Goal: Transaction & Acquisition: Purchase product/service

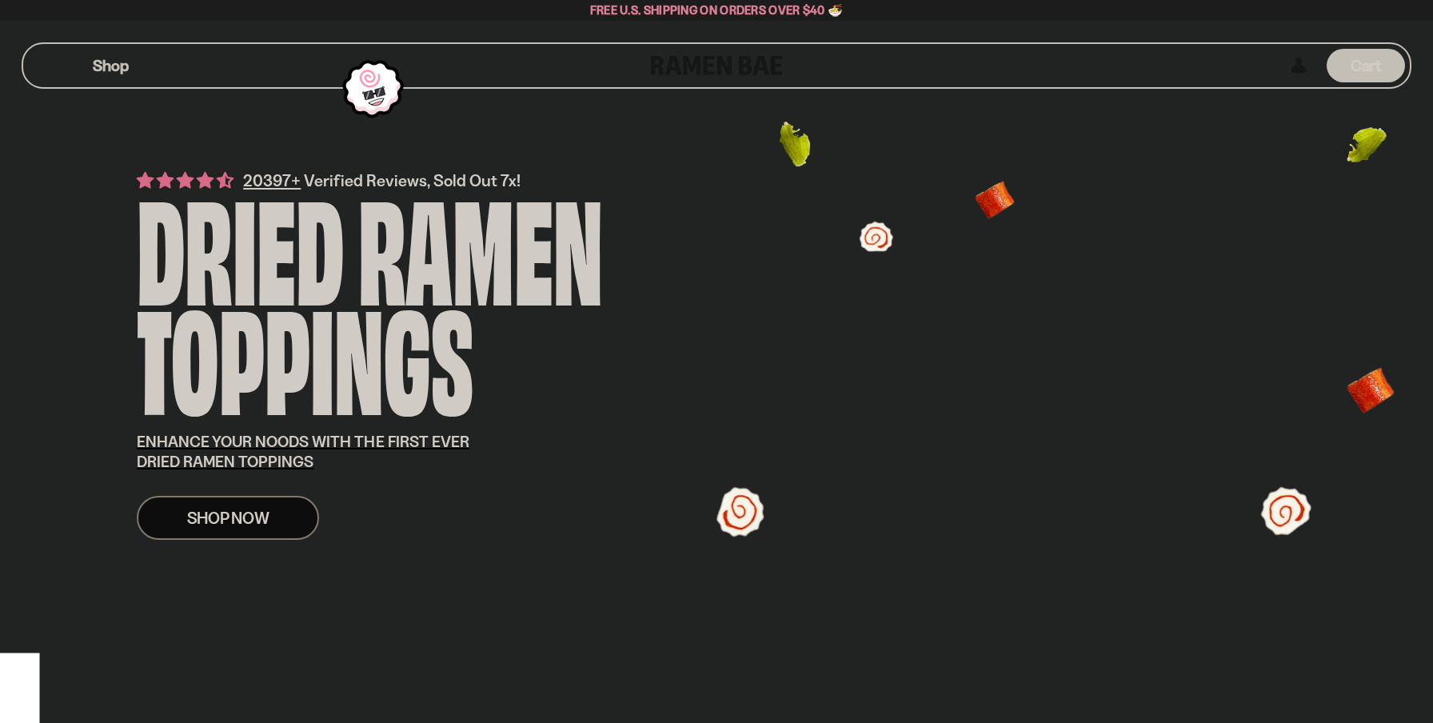
click at [253, 512] on span "Shop Now" at bounding box center [228, 517] width 82 height 17
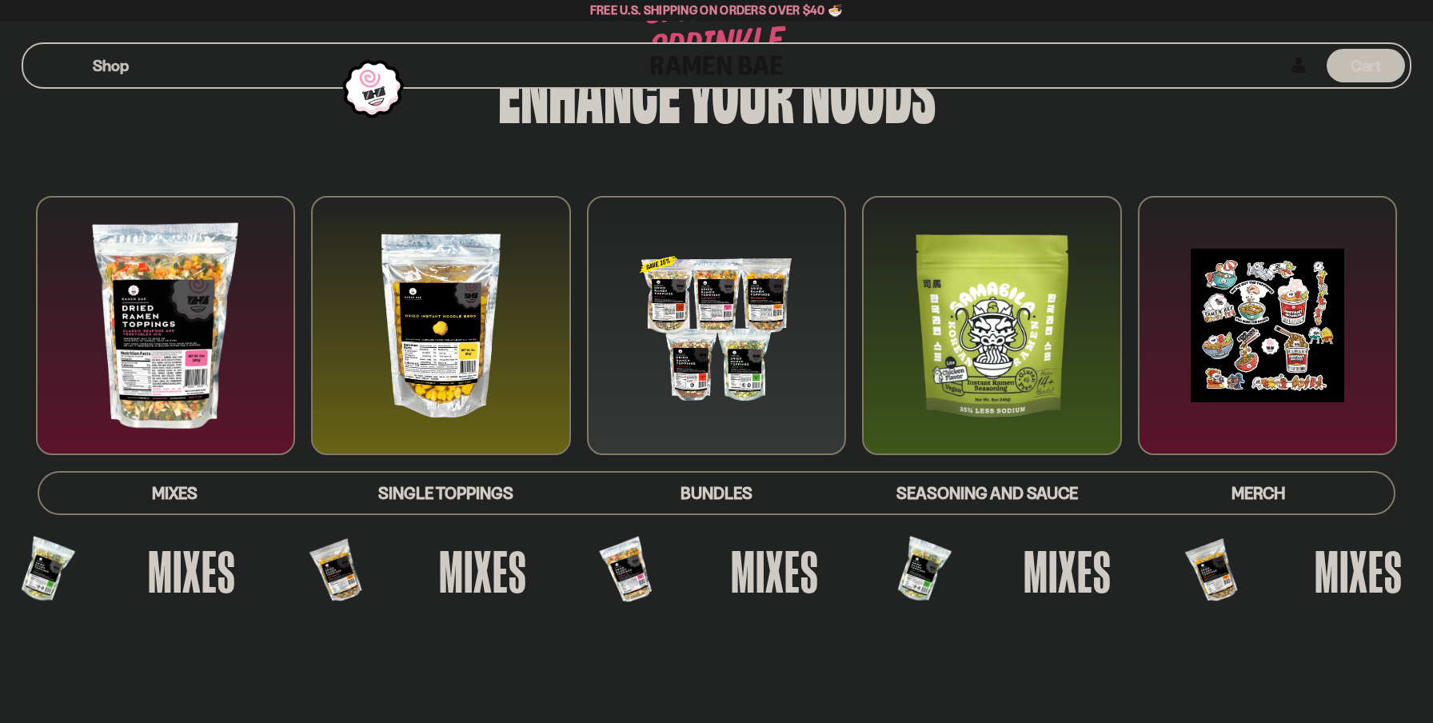
scroll to position [133, 0]
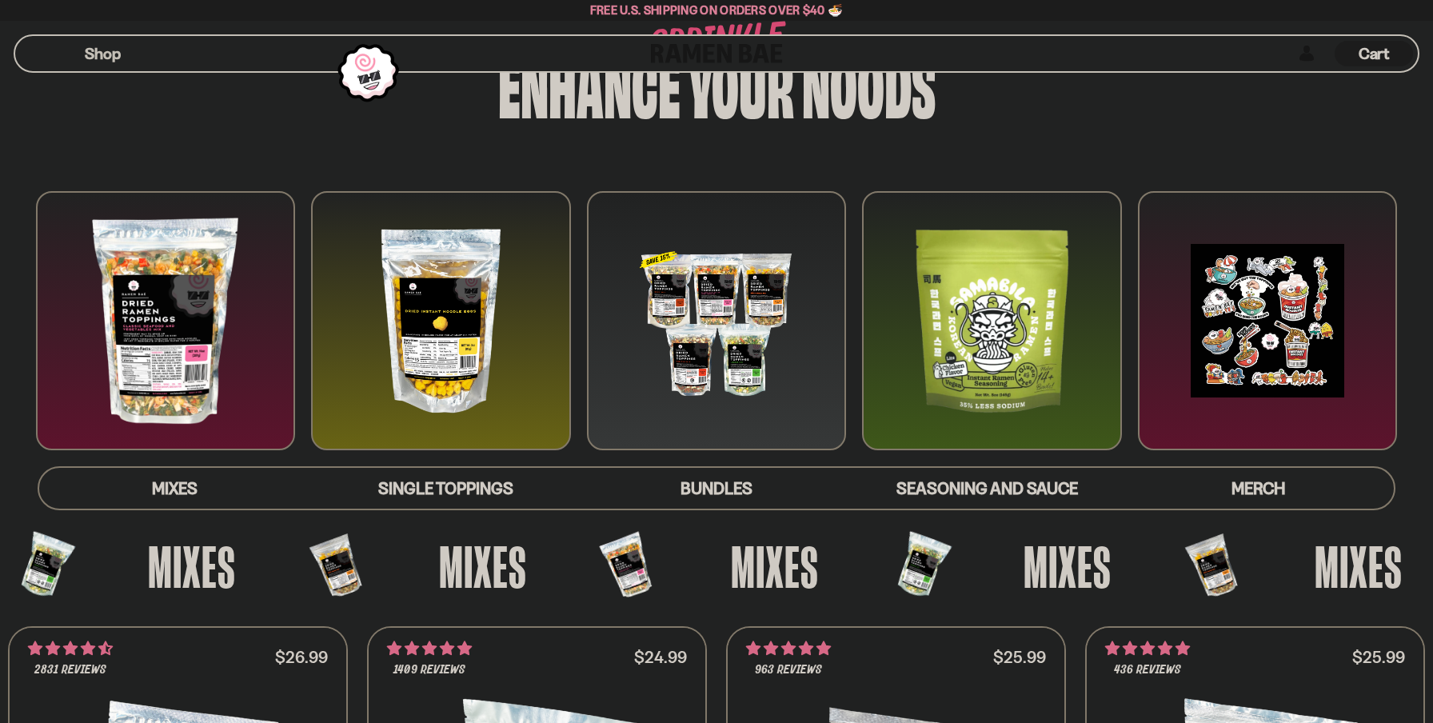
click at [692, 323] on div at bounding box center [716, 320] width 259 height 259
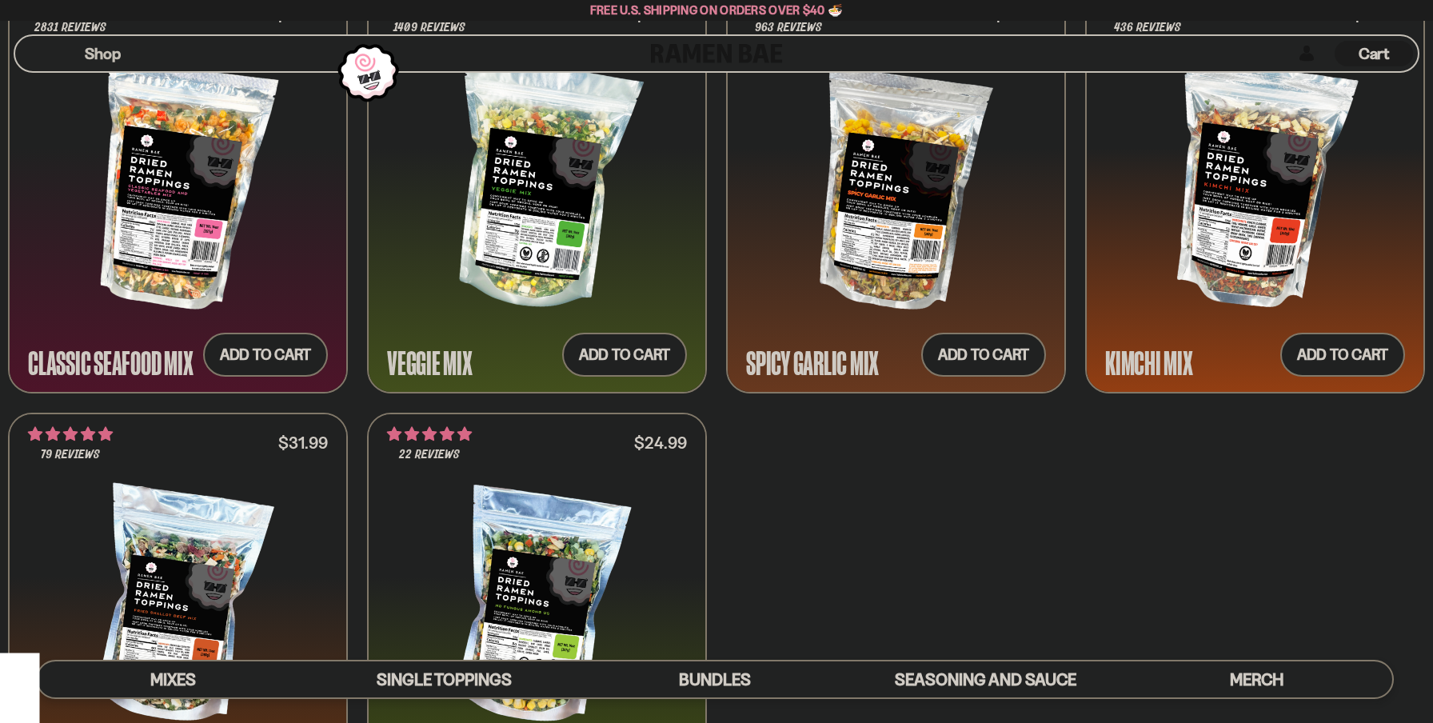
scroll to position [773, 0]
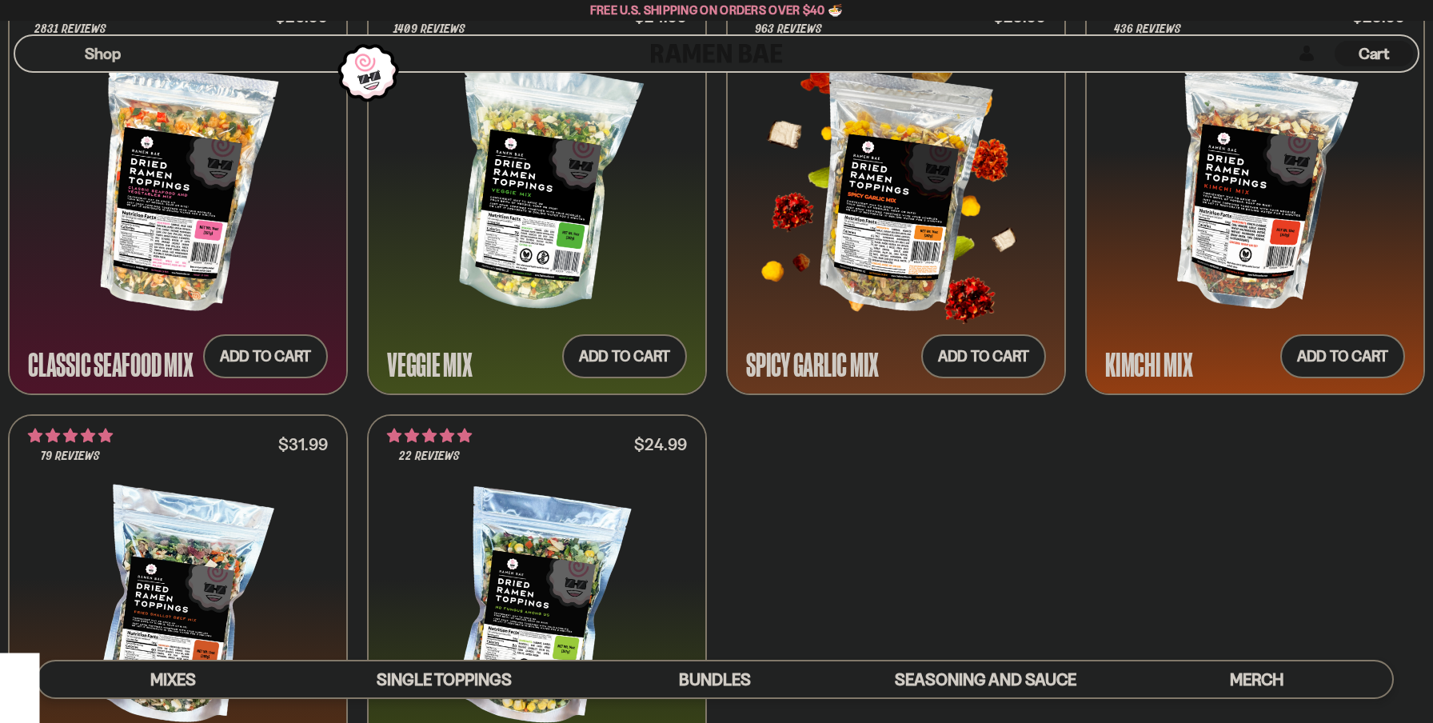
click at [951, 229] on div at bounding box center [896, 187] width 300 height 241
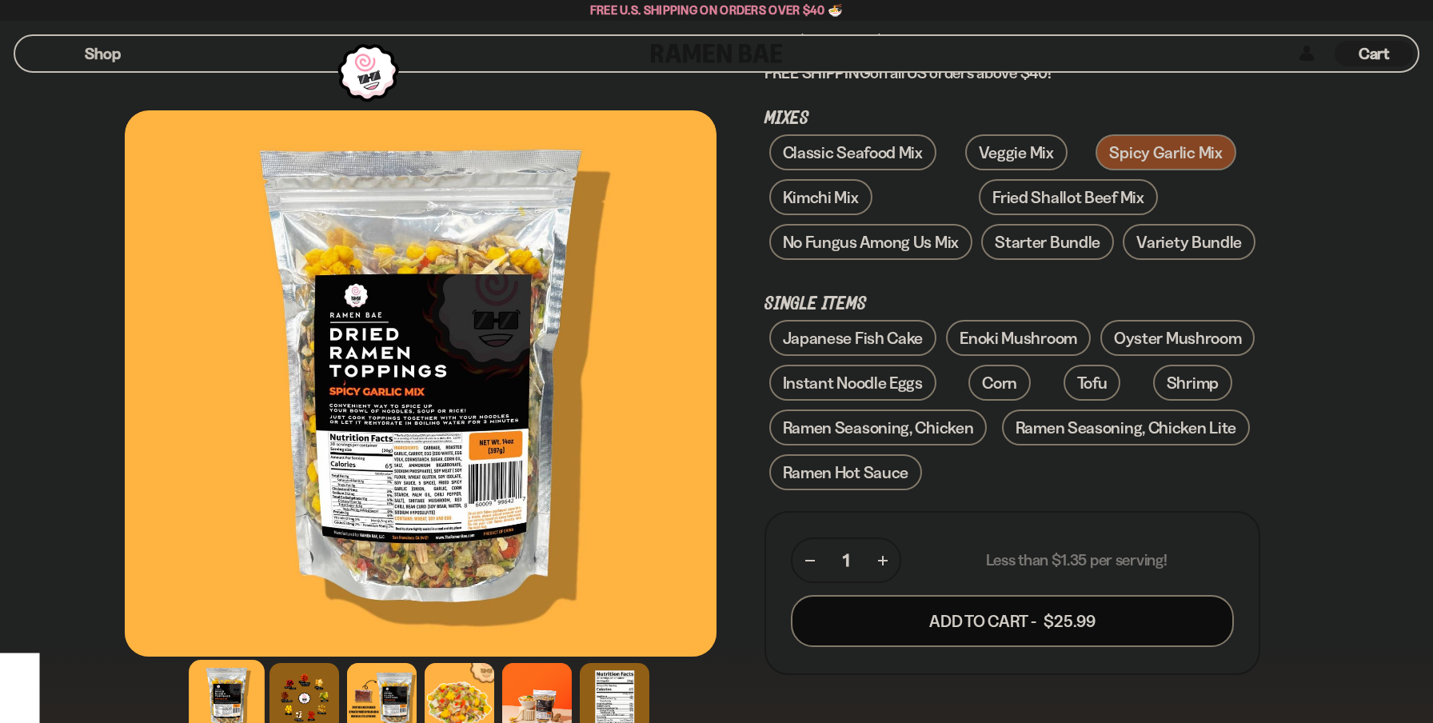
scroll to position [223, 0]
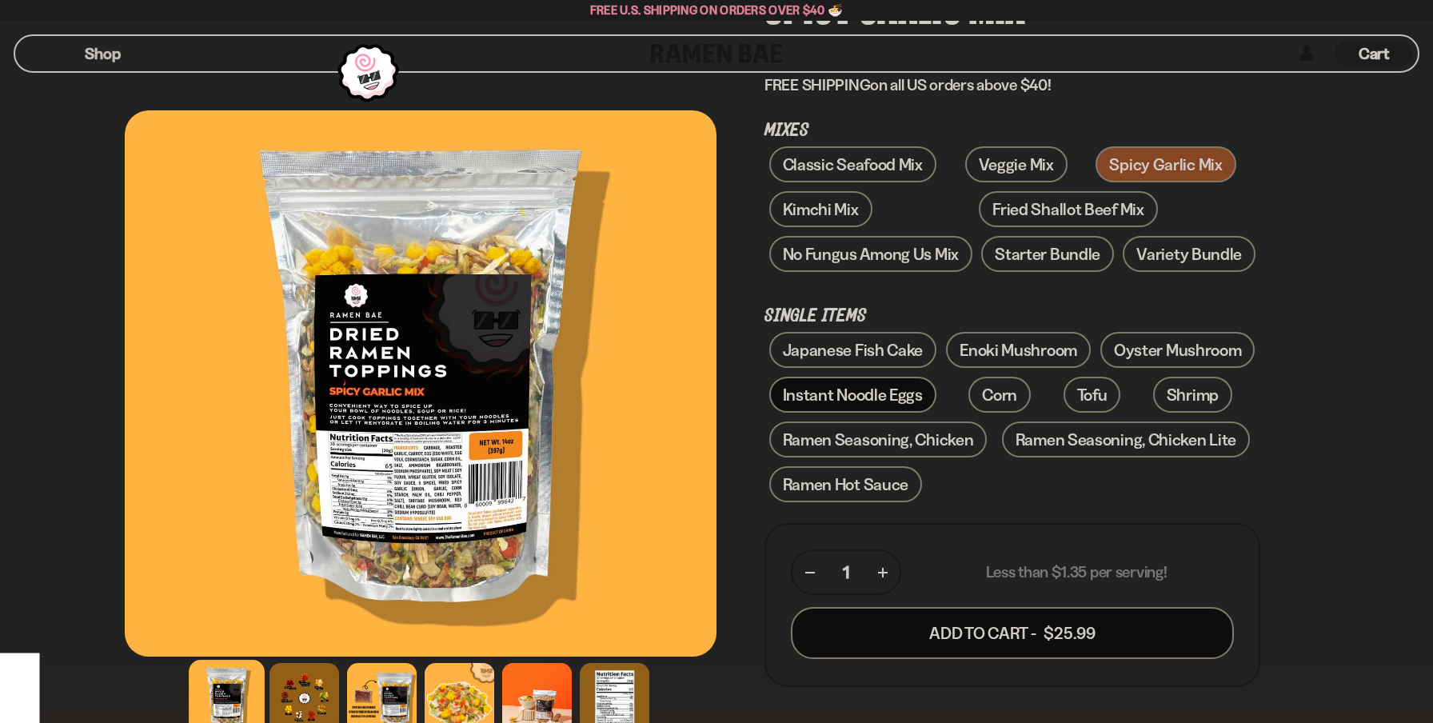
click at [868, 397] on link "Instant Noodle Eggs" at bounding box center [852, 395] width 167 height 36
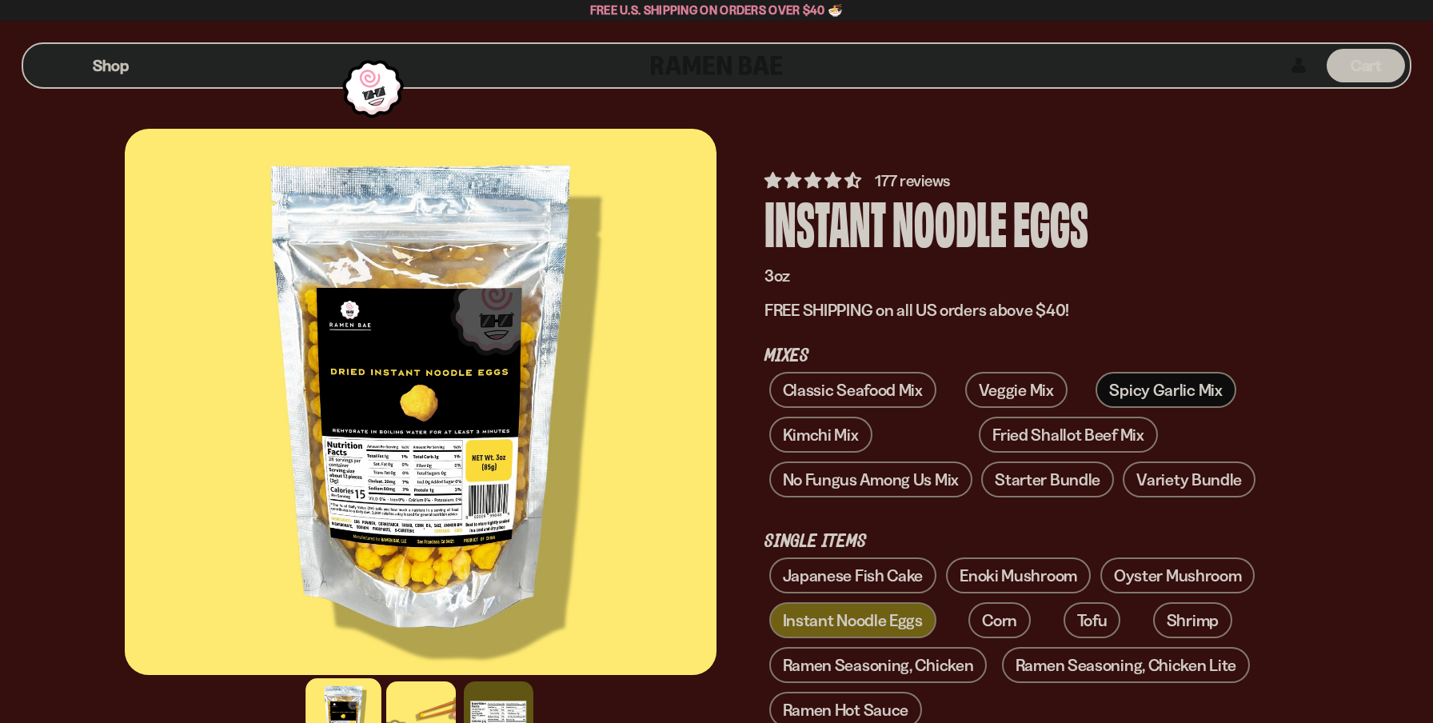
click at [1126, 377] on link "Spicy Garlic Mix" at bounding box center [1166, 390] width 140 height 36
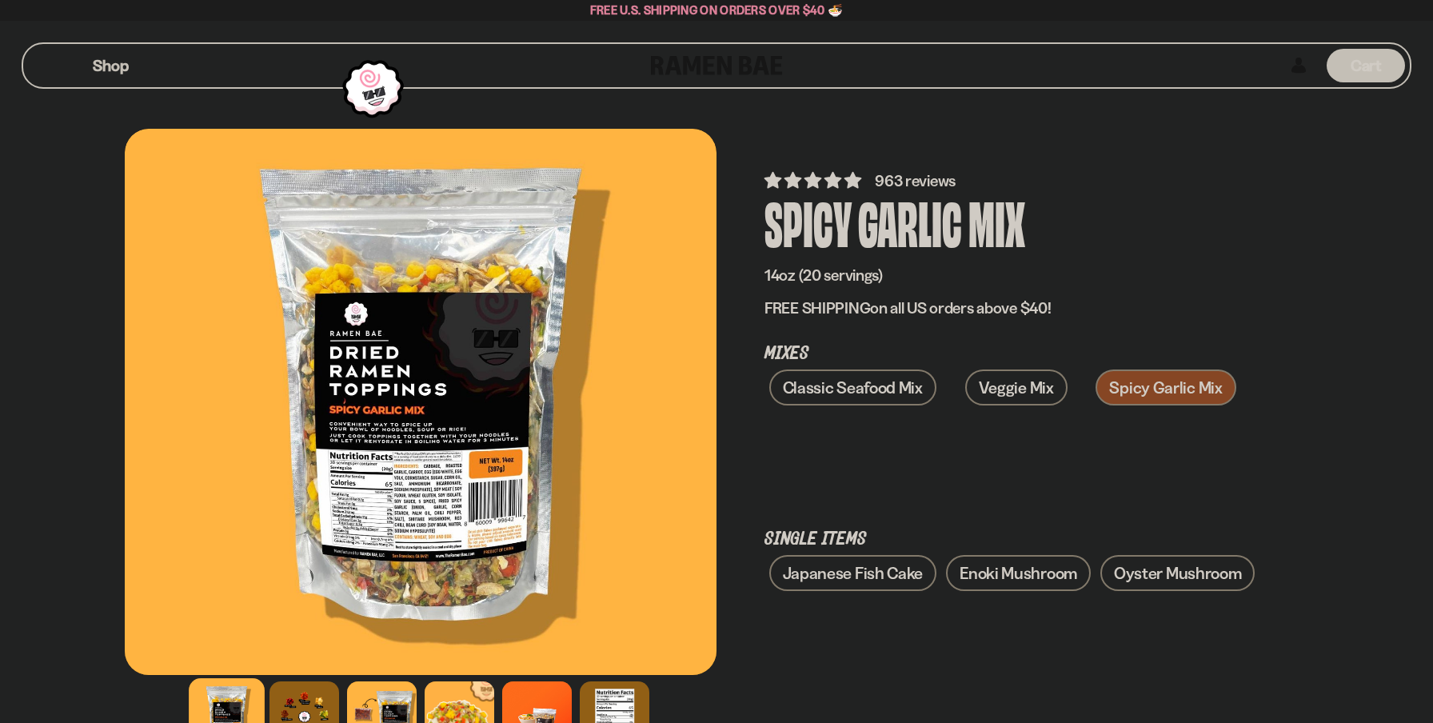
scroll to position [194, 0]
